Goal: Information Seeking & Learning: Learn about a topic

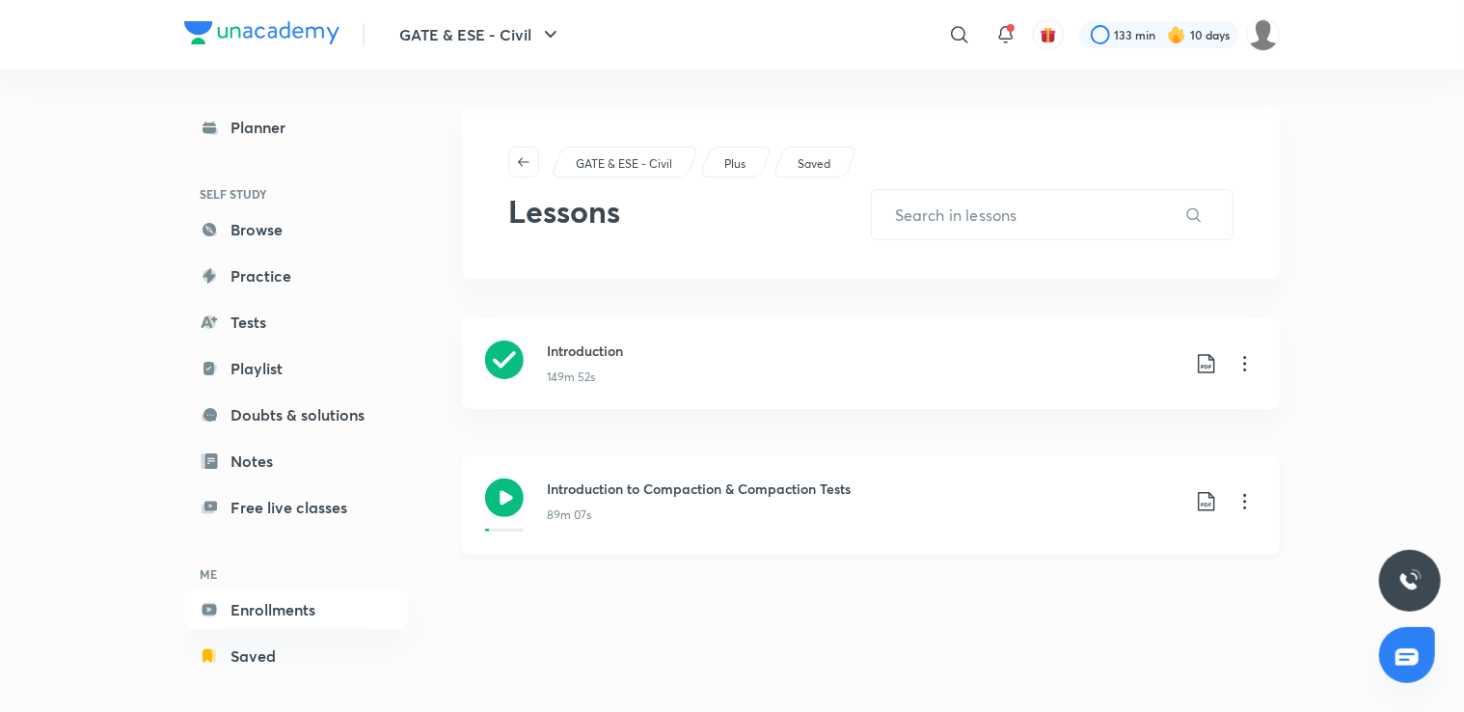
click at [1246, 508] on icon at bounding box center [1244, 501] width 23 height 23
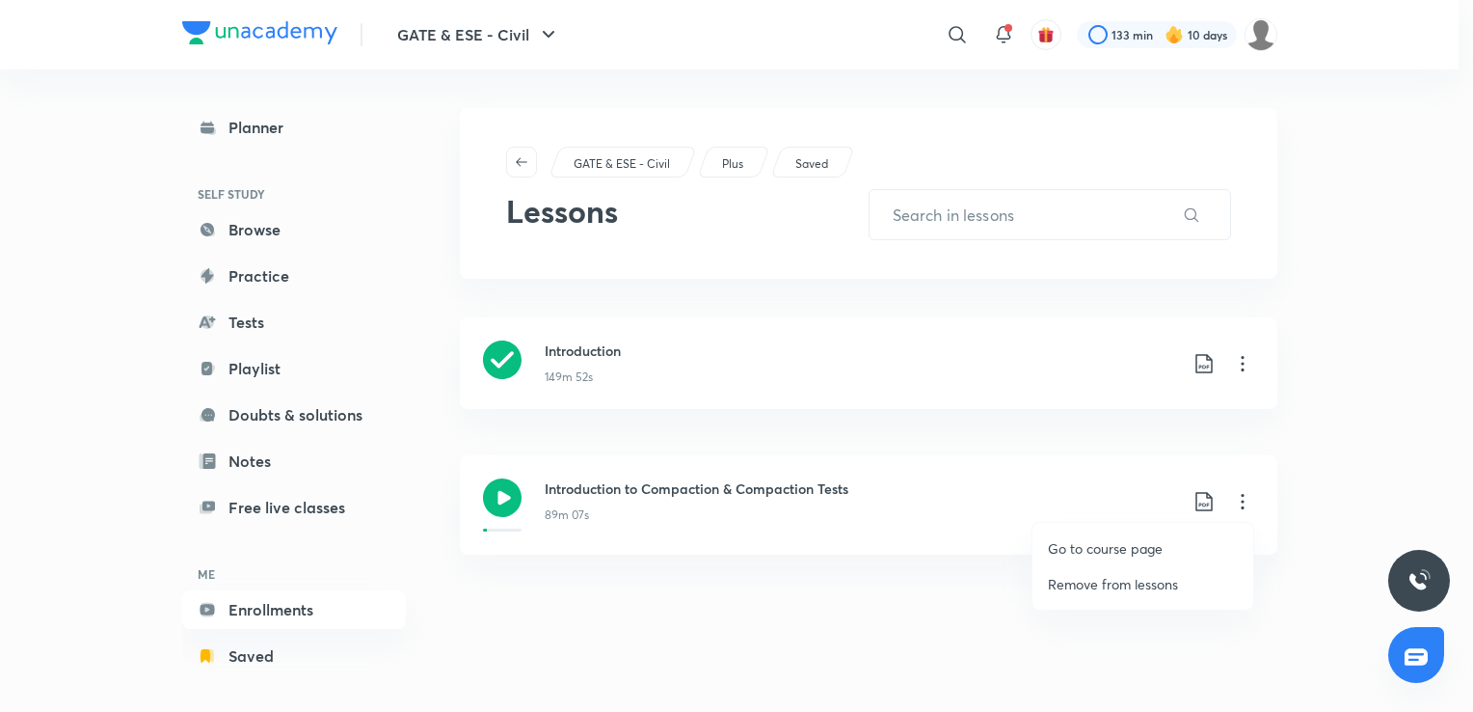
click at [1136, 546] on p "Go to course page" at bounding box center [1105, 548] width 115 height 20
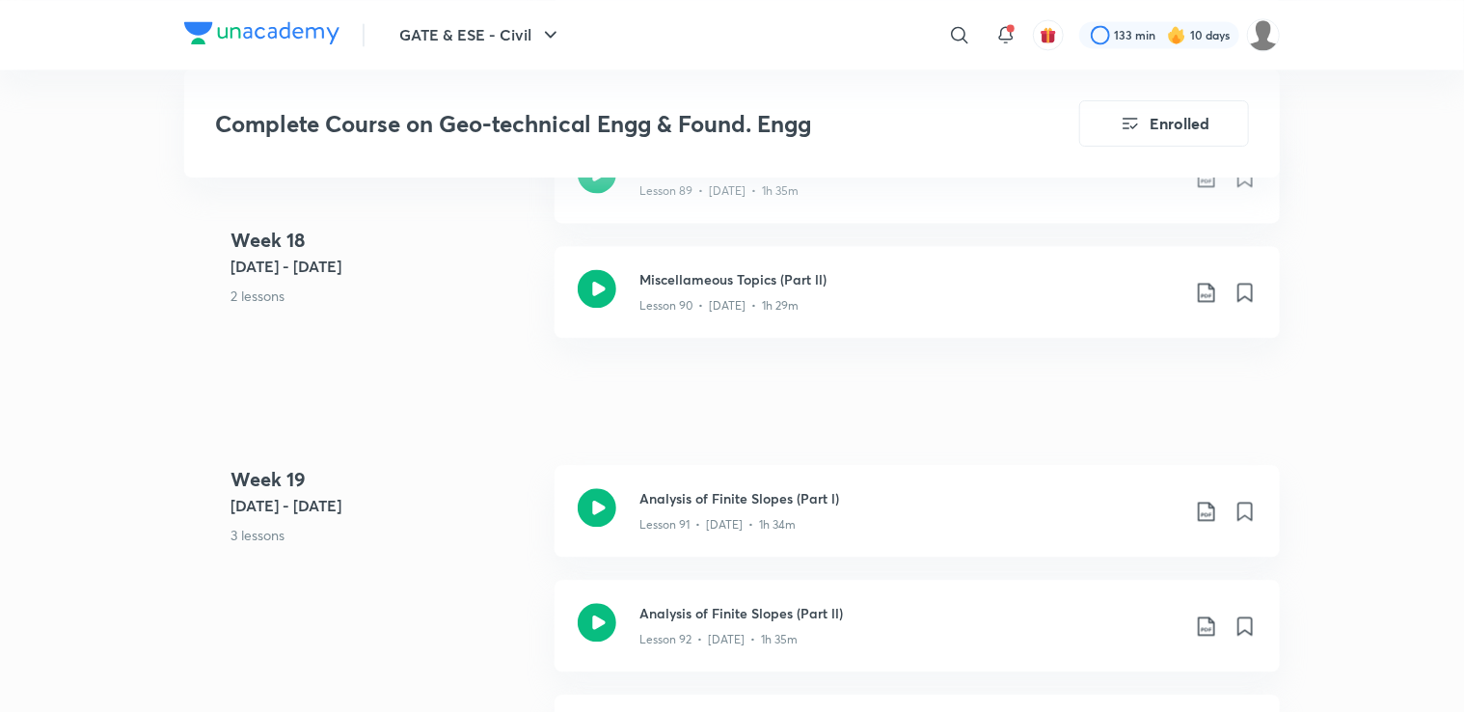
scroll to position [12986, 0]
click at [1019, 611] on h3 "Analysis of Finite Slopes (Part ll)" at bounding box center [909, 614] width 540 height 20
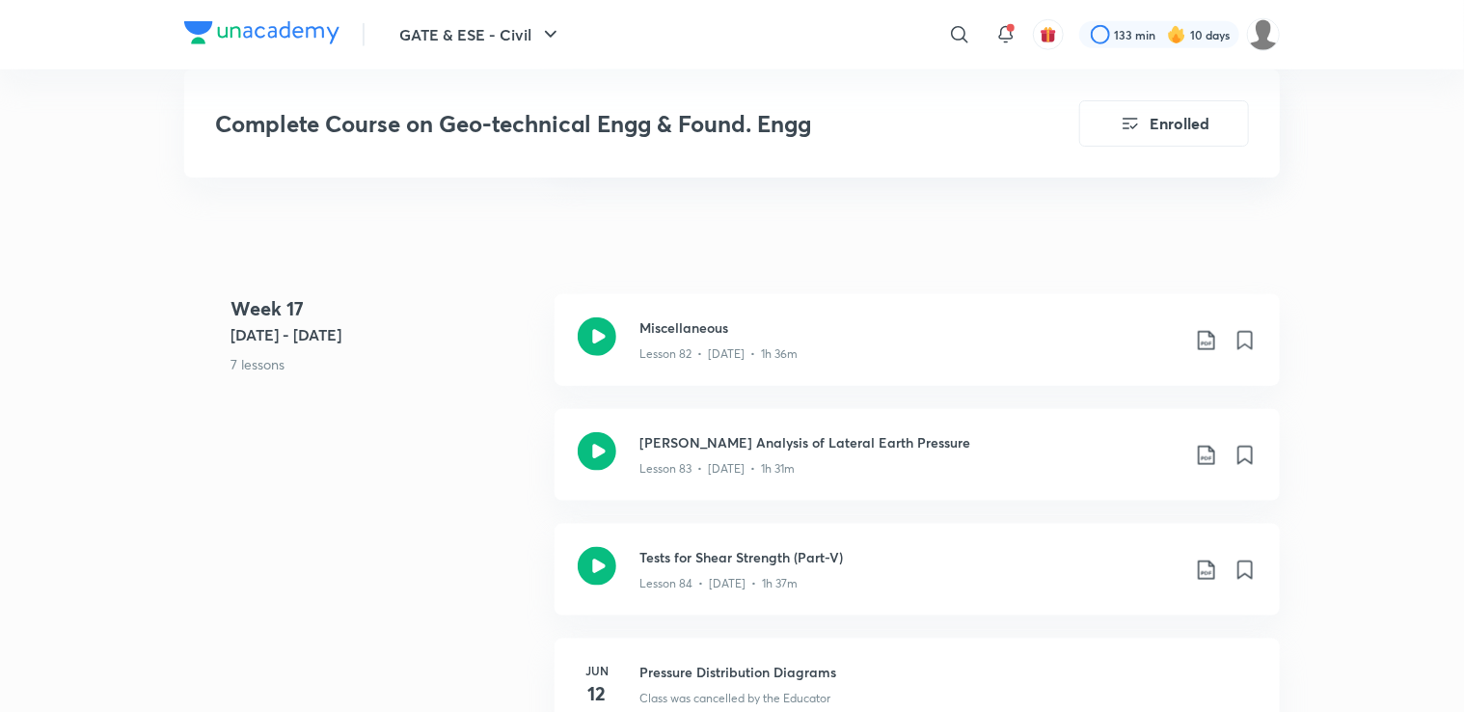
scroll to position [11914, 0]
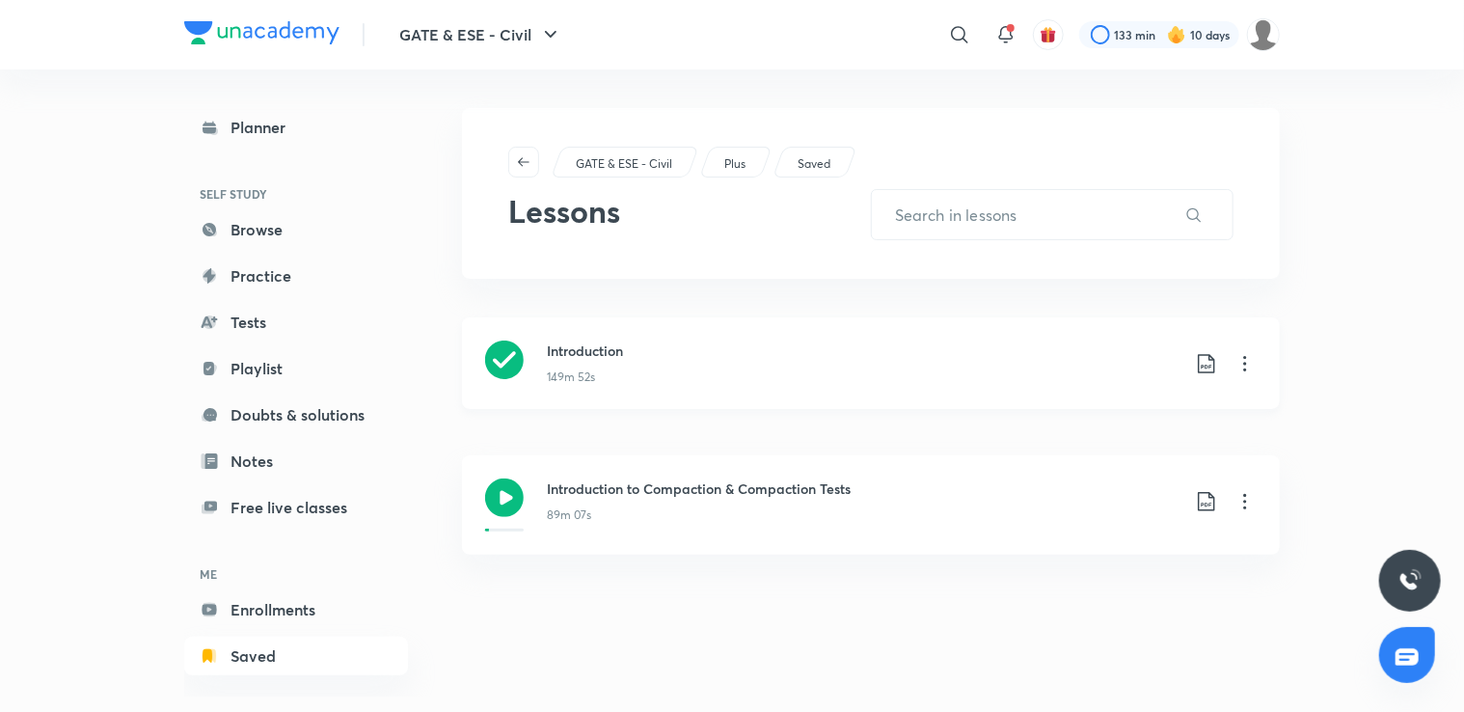
click at [1244, 373] on icon at bounding box center [1244, 363] width 23 height 23
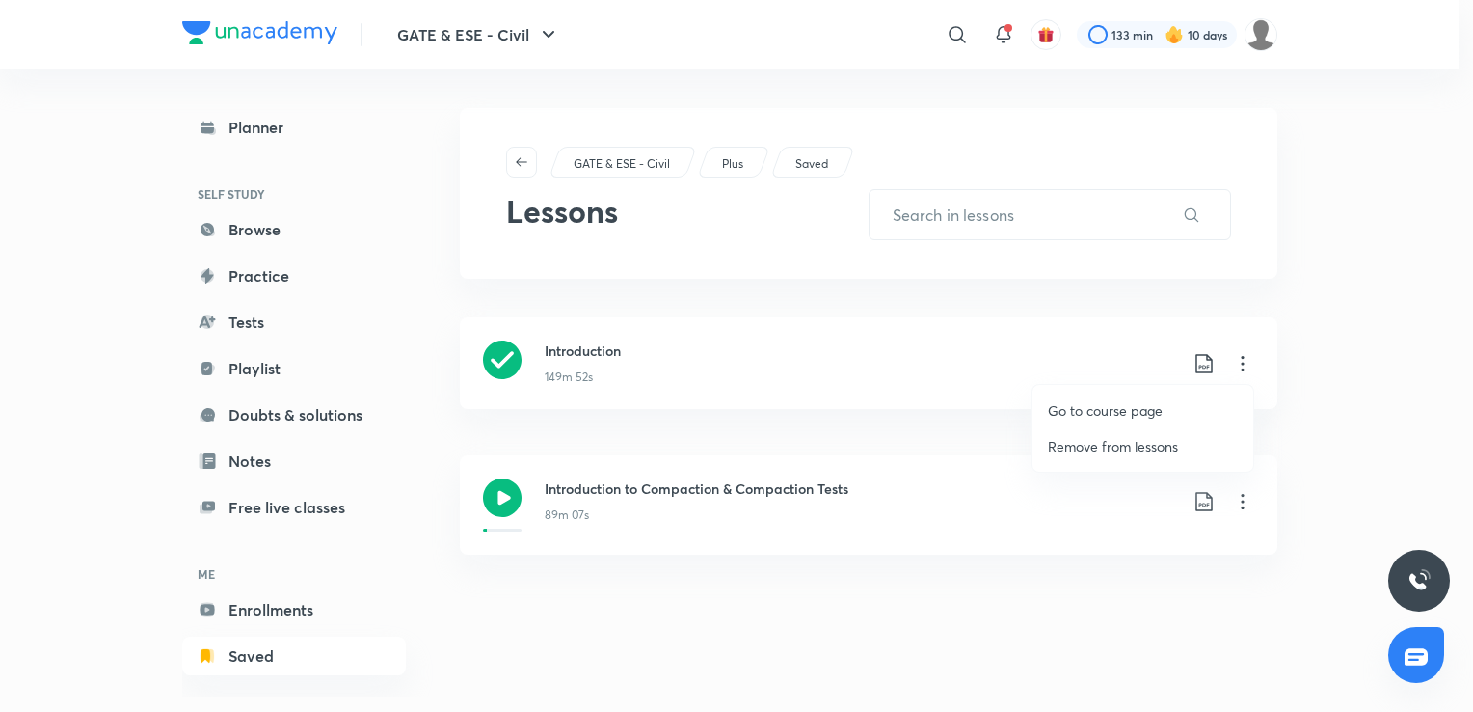
click at [1135, 412] on p "Go to course page" at bounding box center [1105, 410] width 115 height 20
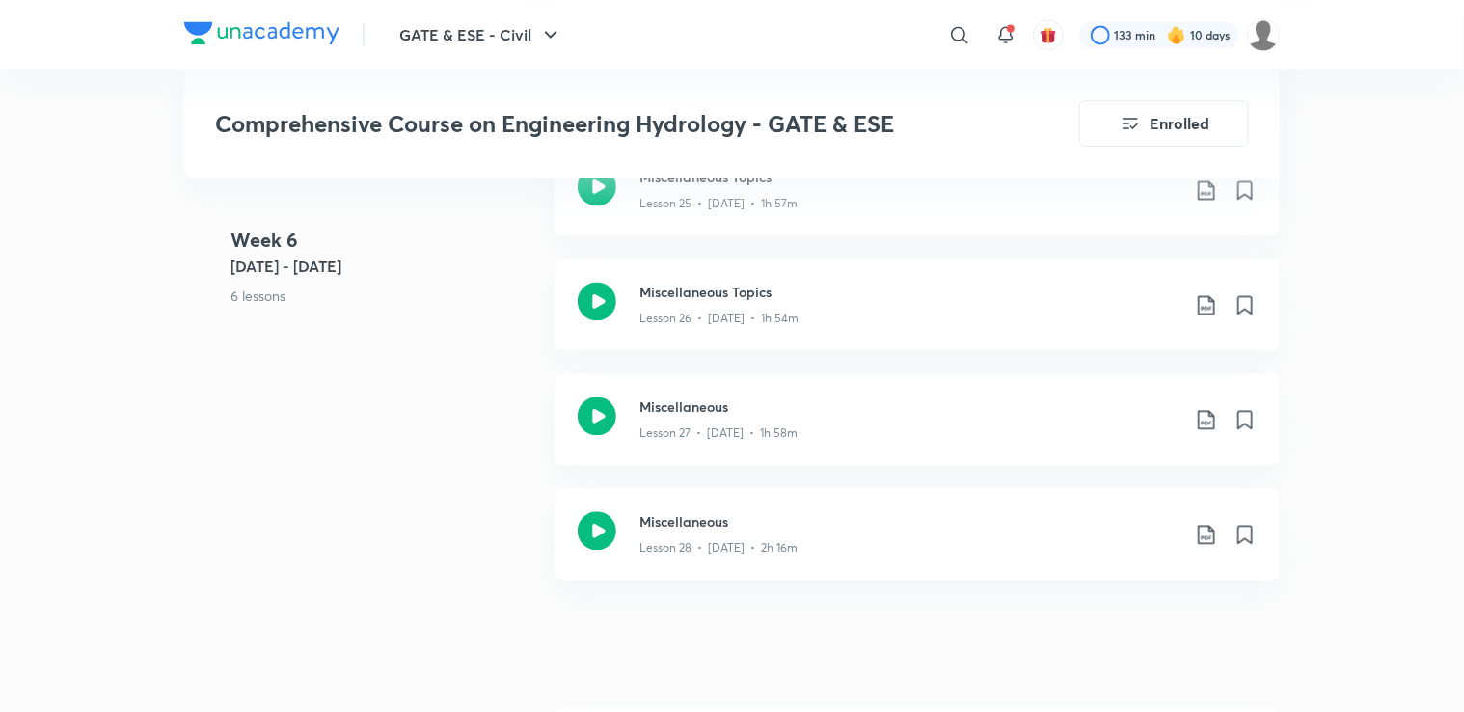
scroll to position [5873, 0]
